Goal: Task Accomplishment & Management: Manage account settings

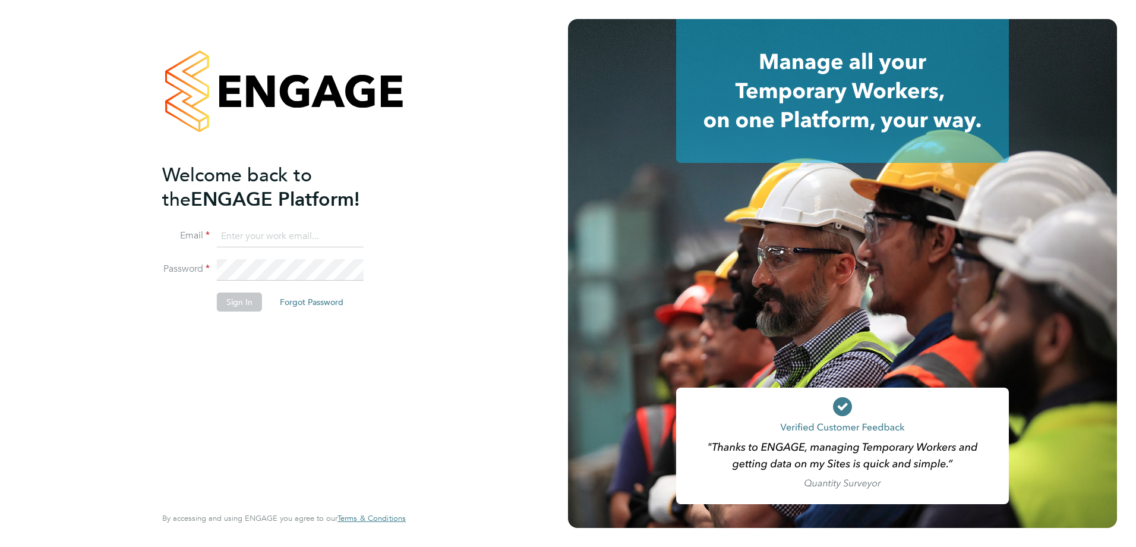
type input "[PERSON_NAME][EMAIL_ADDRESS][DOMAIN_NAME]"
click at [239, 302] on button "Sign In" at bounding box center [239, 301] width 45 height 19
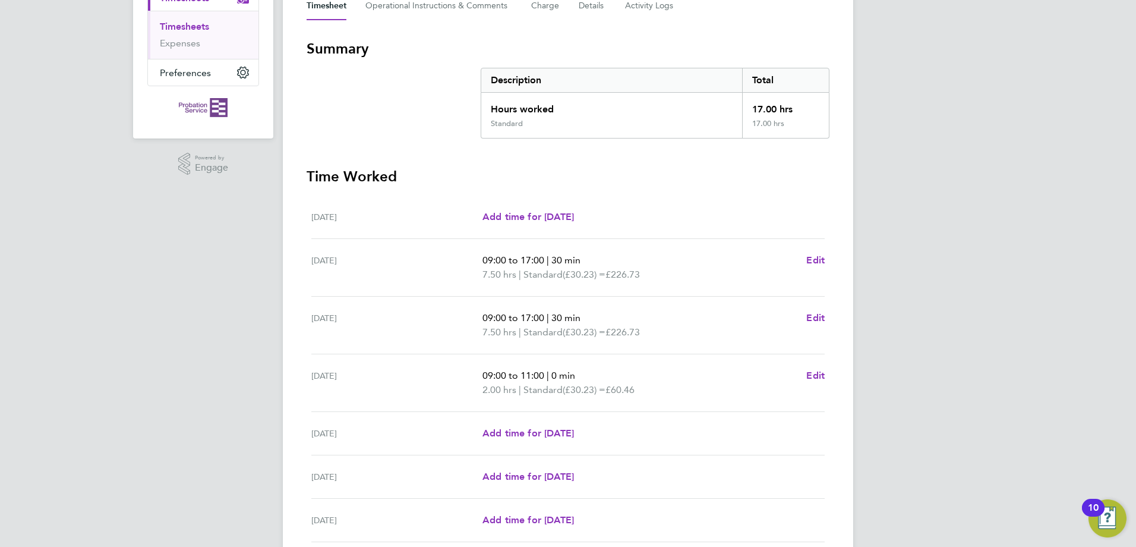
scroll to position [283, 0]
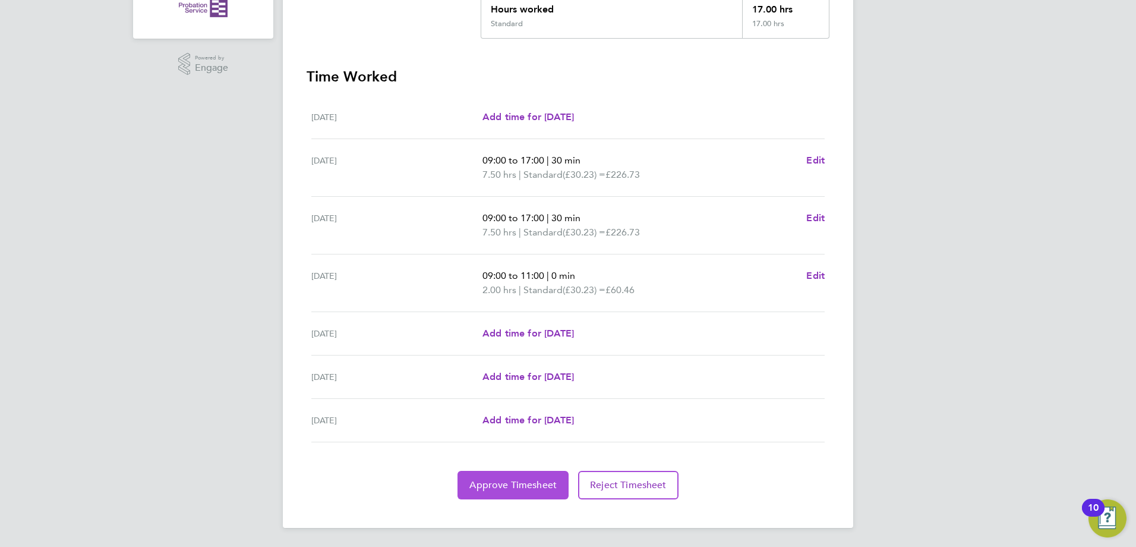
click at [535, 475] on button "Approve Timesheet" at bounding box center [512, 485] width 111 height 29
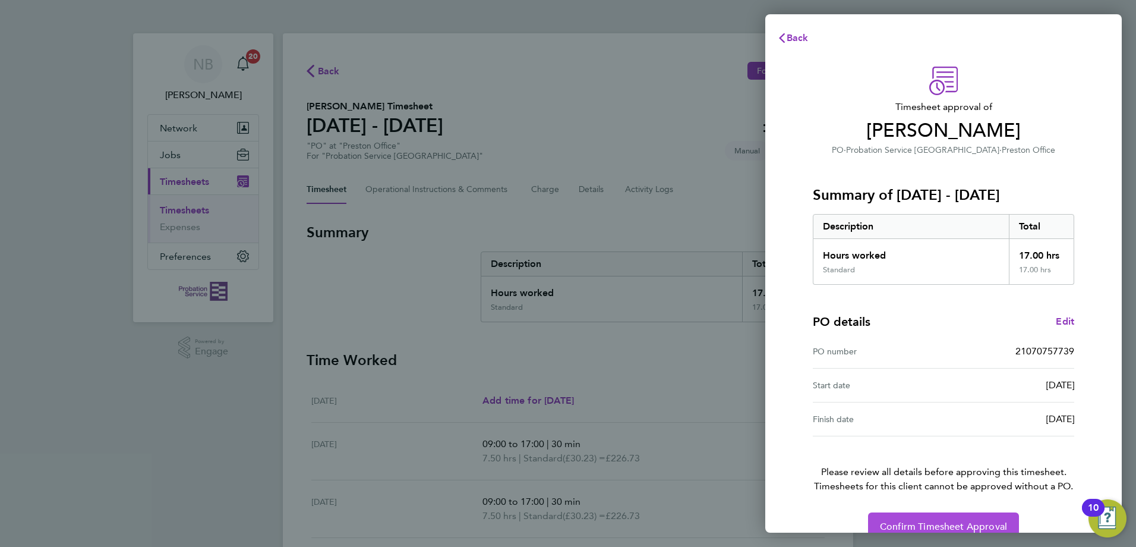
click at [941, 526] on span "Confirm Timesheet Approval" at bounding box center [943, 526] width 127 height 12
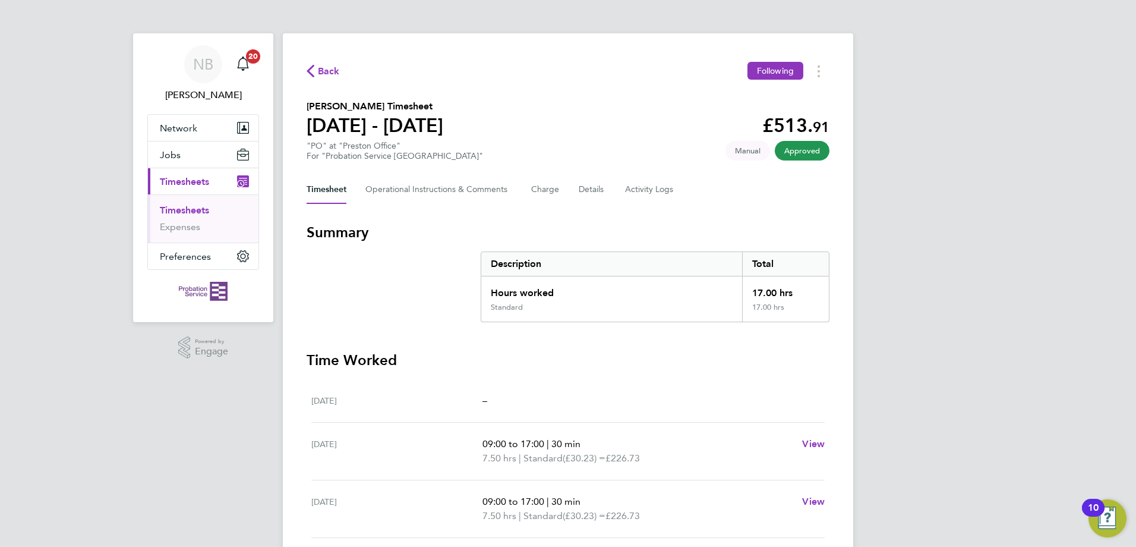
click at [190, 210] on link "Timesheets" at bounding box center [184, 209] width 49 height 11
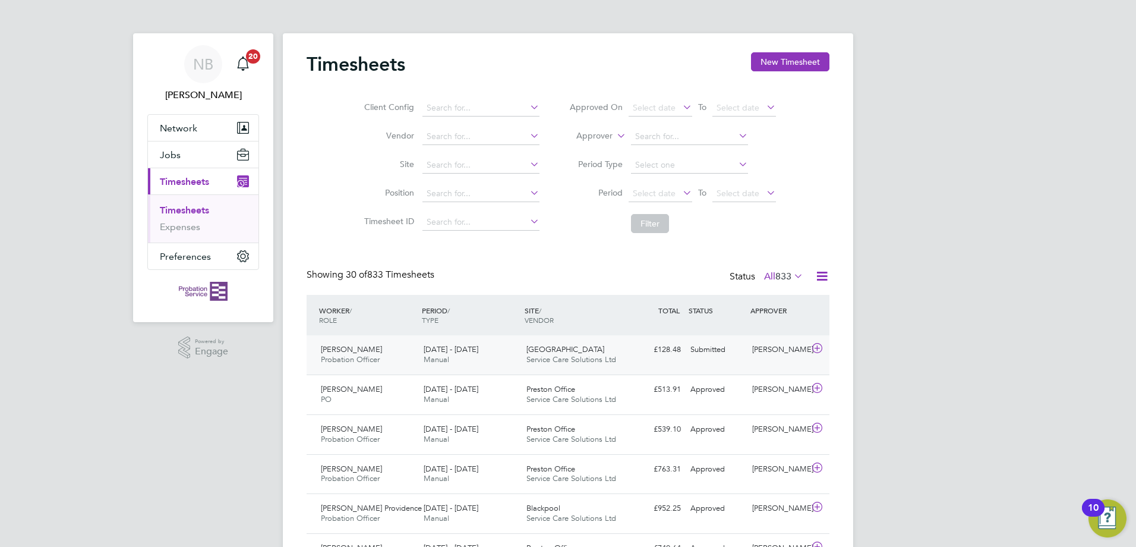
click at [816, 347] on icon at bounding box center [817, 348] width 15 height 10
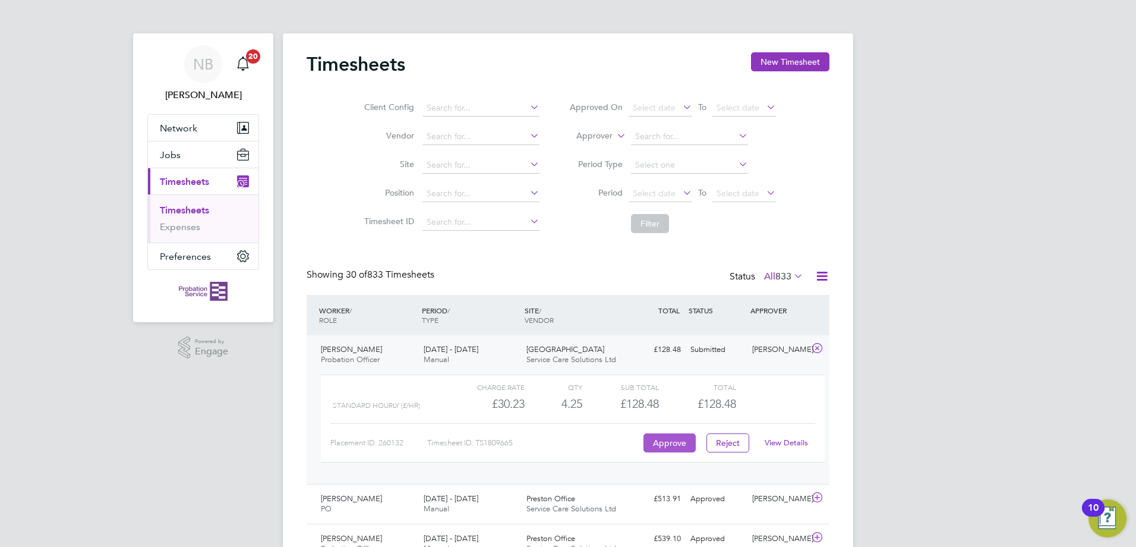
click at [680, 442] on button "Approve" at bounding box center [669, 442] width 52 height 19
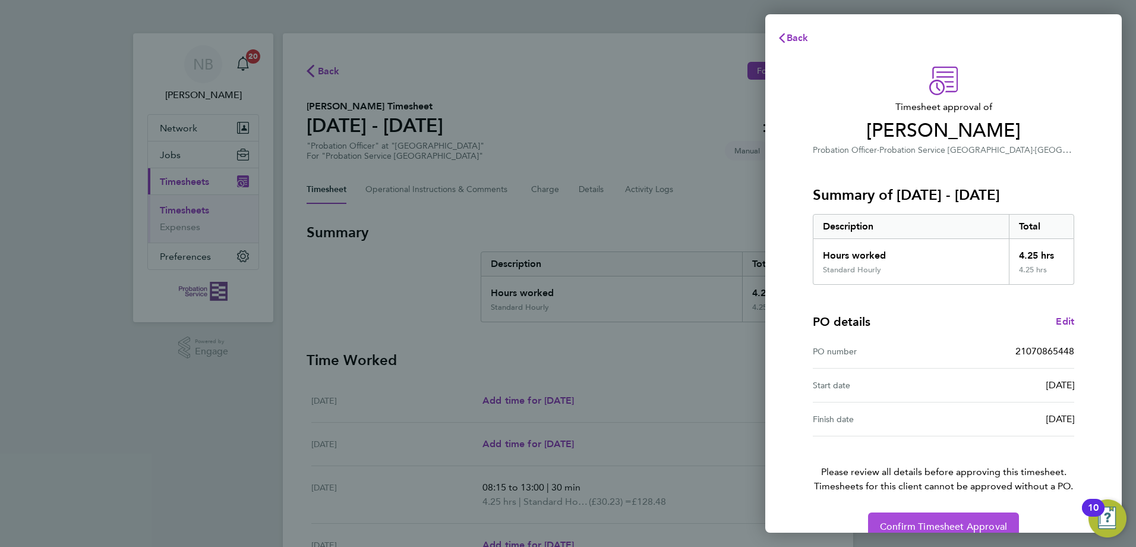
click at [961, 518] on button "Confirm Timesheet Approval" at bounding box center [943, 526] width 151 height 29
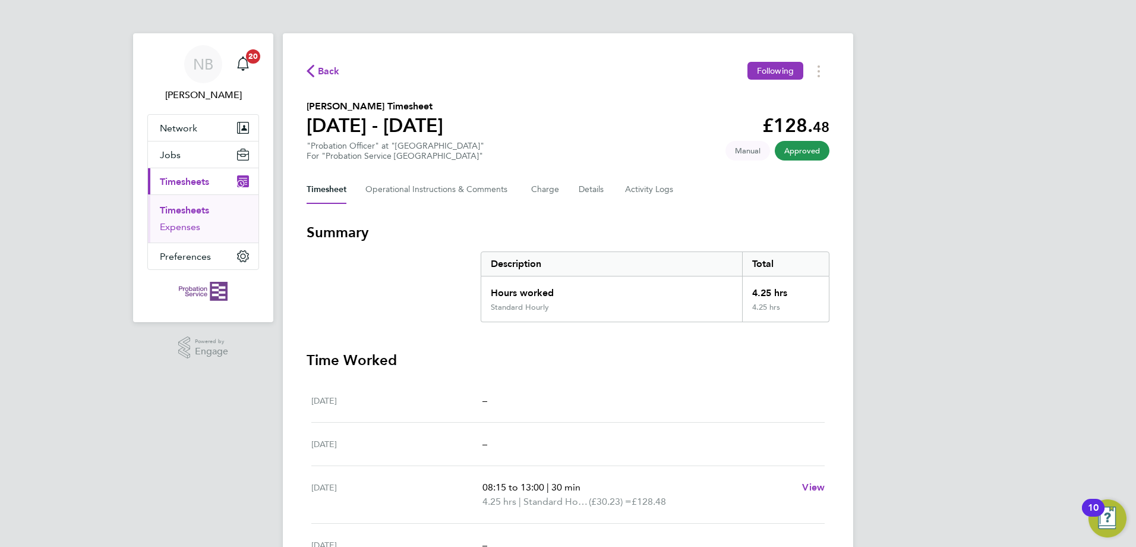
click at [188, 225] on link "Expenses" at bounding box center [180, 226] width 40 height 11
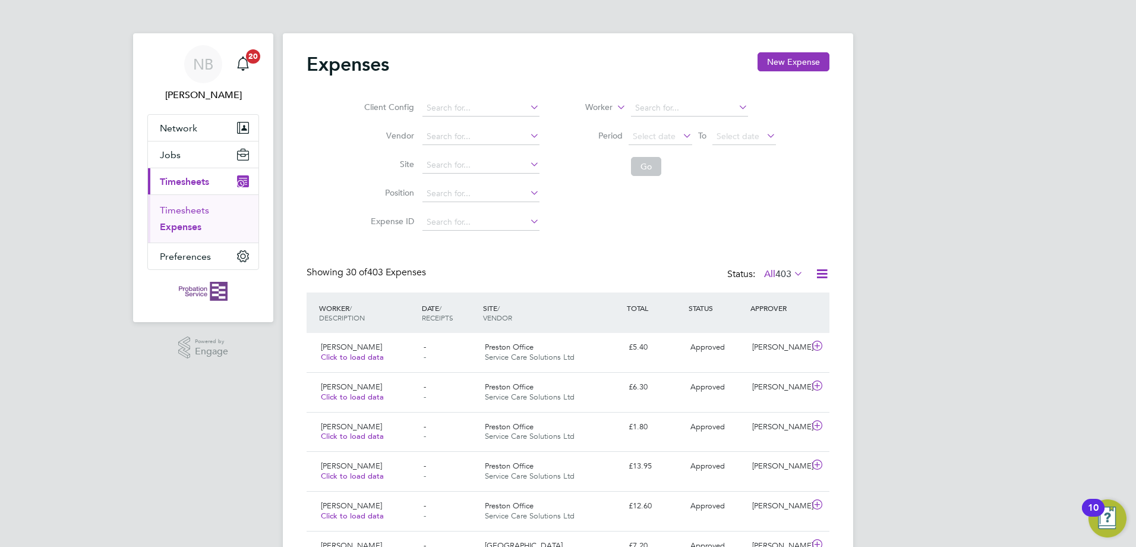
click at [200, 209] on link "Timesheets" at bounding box center [184, 209] width 49 height 11
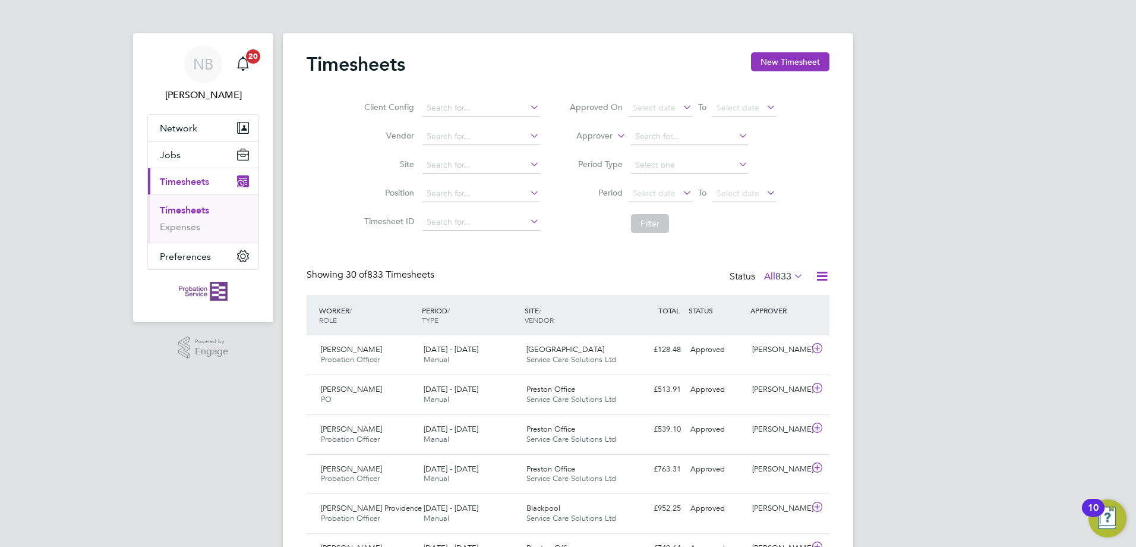
click at [185, 176] on span "Timesheets" at bounding box center [184, 181] width 49 height 11
